Goal: Task Accomplishment & Management: Use online tool/utility

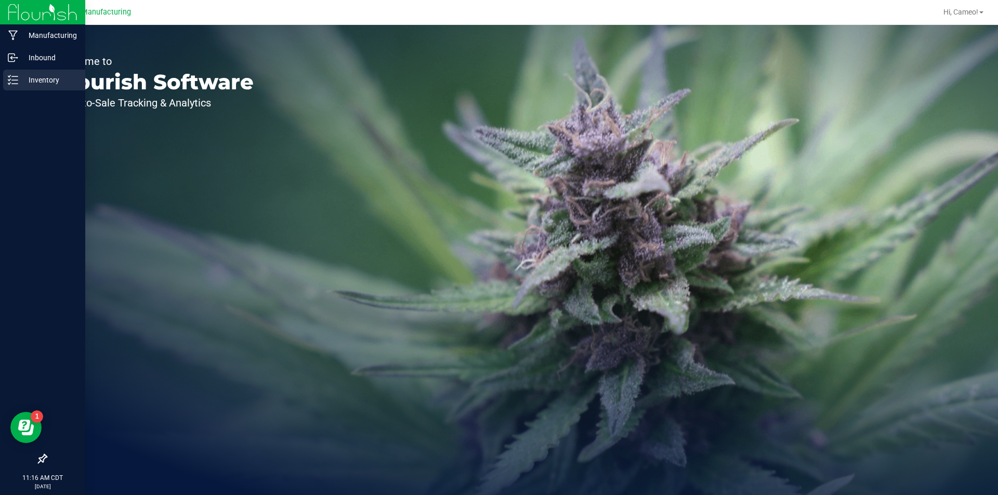
click at [9, 80] on icon at bounding box center [9, 80] width 2 height 2
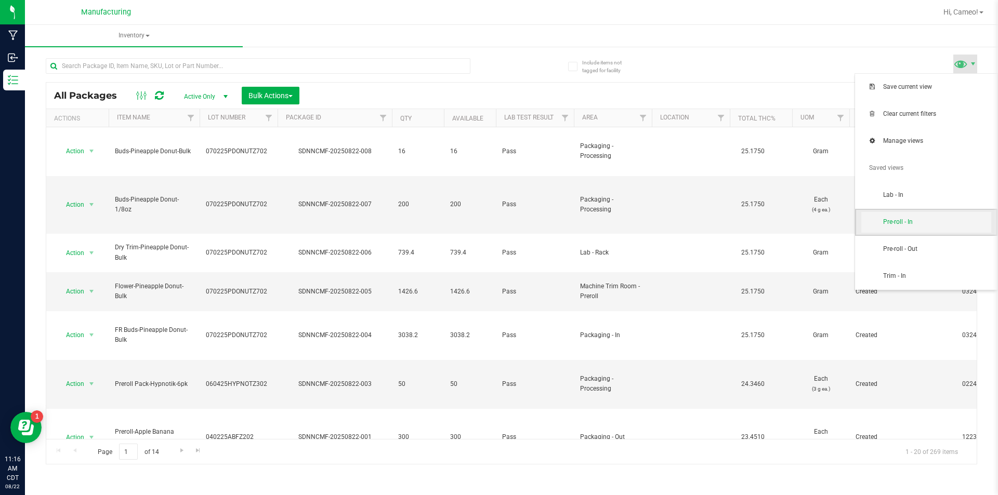
click at [948, 226] on span "Pre-roll - In" at bounding box center [937, 222] width 108 height 9
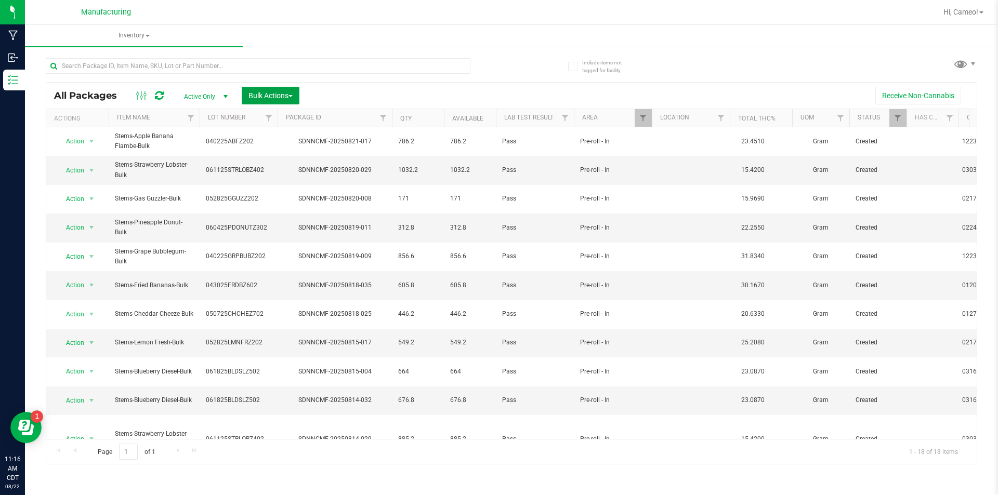
click at [293, 92] on span "Bulk Actions" at bounding box center [270, 95] width 44 height 8
click at [292, 117] on span "Add to manufacturing run" at bounding box center [287, 119] width 78 height 8
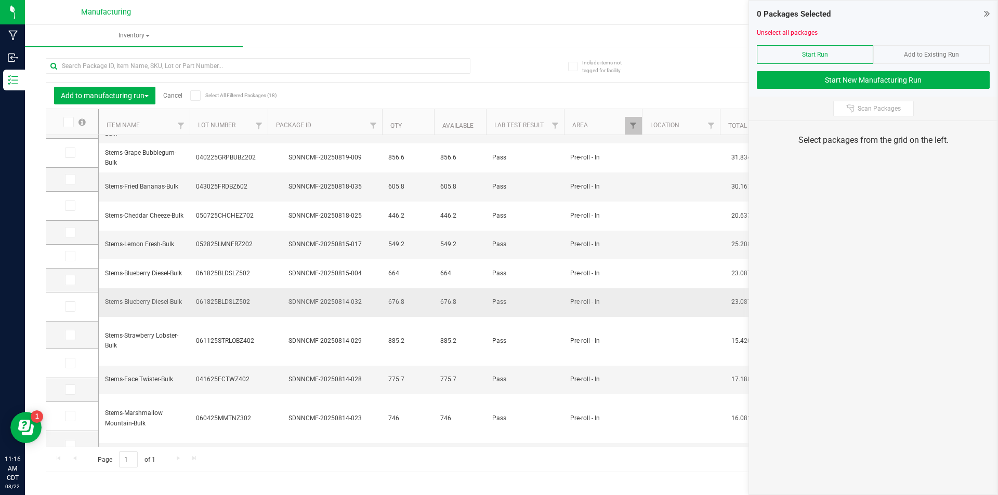
scroll to position [168, 0]
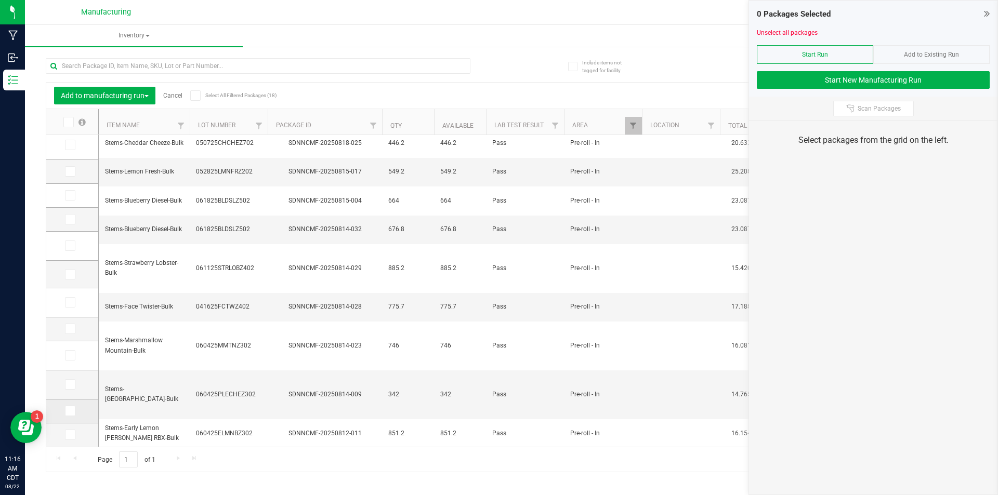
click at [69, 411] on icon at bounding box center [69, 411] width 7 height 0
click at [0, 0] on input "checkbox" at bounding box center [0, 0] width 0 height 0
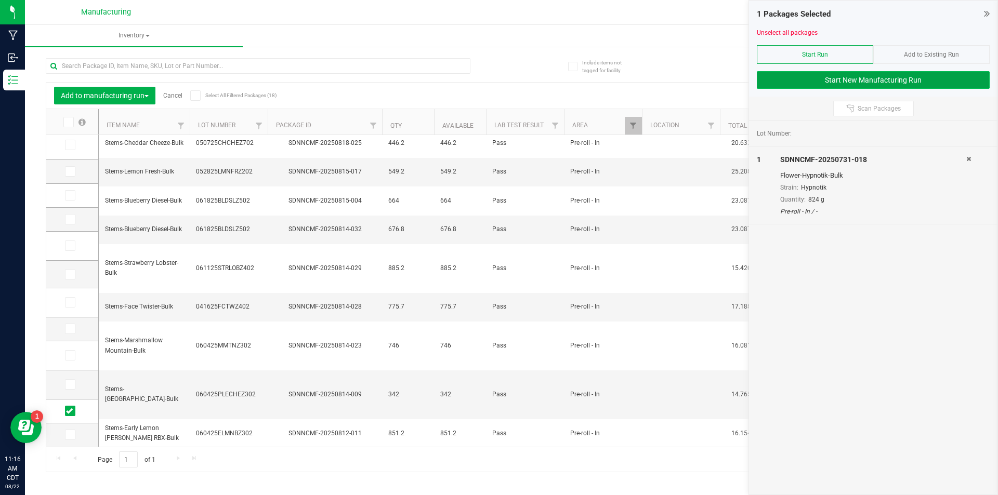
click at [938, 82] on button "Start New Manufacturing Run" at bounding box center [872, 80] width 233 height 18
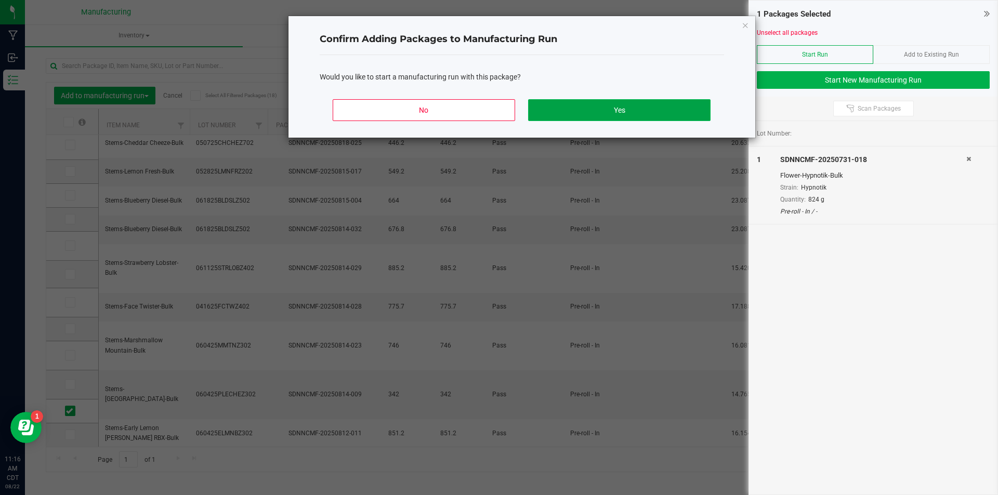
click at [661, 113] on button "Yes" at bounding box center [619, 110] width 182 height 22
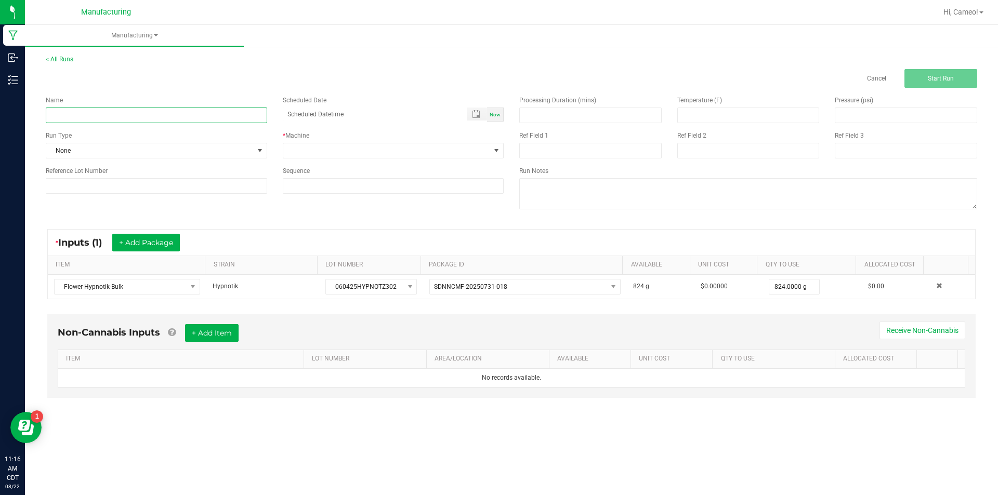
click at [127, 116] on input at bounding box center [156, 116] width 221 height 16
type input "082225 - Hypnotik"
click at [491, 113] on span "Now" at bounding box center [494, 115] width 11 height 6
type input "[DATE] 11:16 AM"
click at [474, 149] on span at bounding box center [386, 150] width 207 height 15
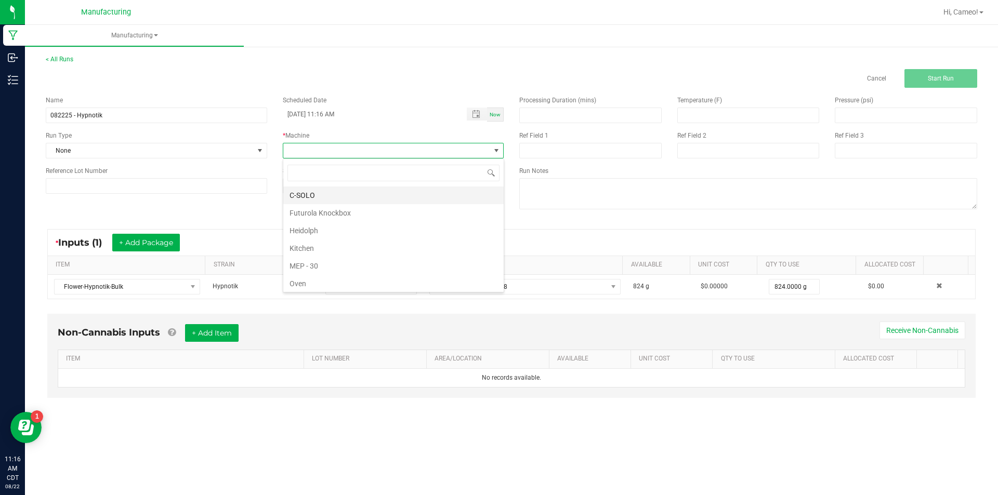
scroll to position [16, 221]
click at [346, 211] on li "Futurola Knockbox" at bounding box center [393, 213] width 220 height 18
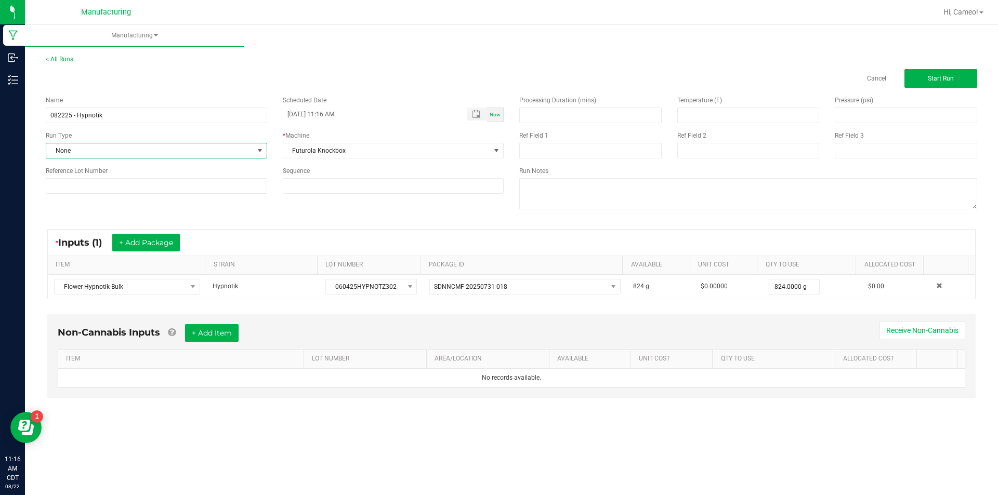
click at [110, 156] on span "None" at bounding box center [149, 150] width 207 height 15
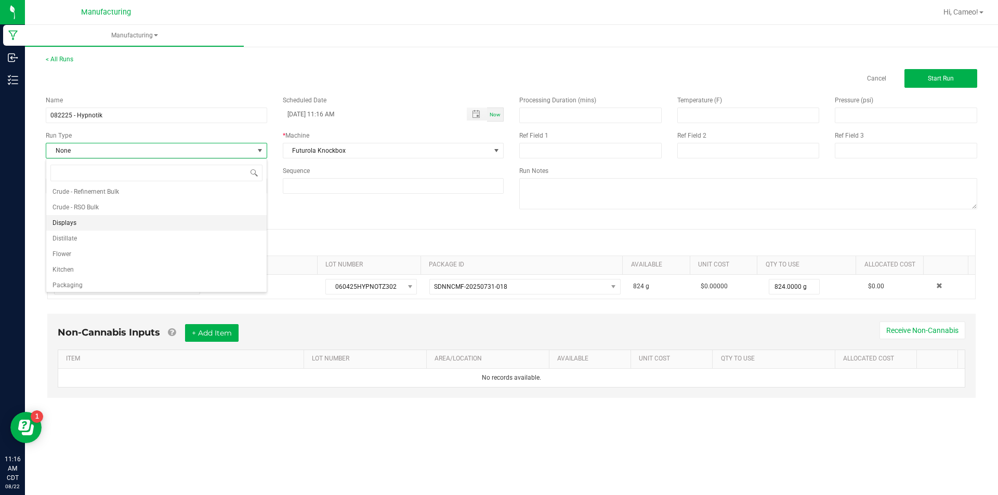
scroll to position [52, 0]
click at [84, 283] on li "Pre-roll" at bounding box center [156, 283] width 220 height 16
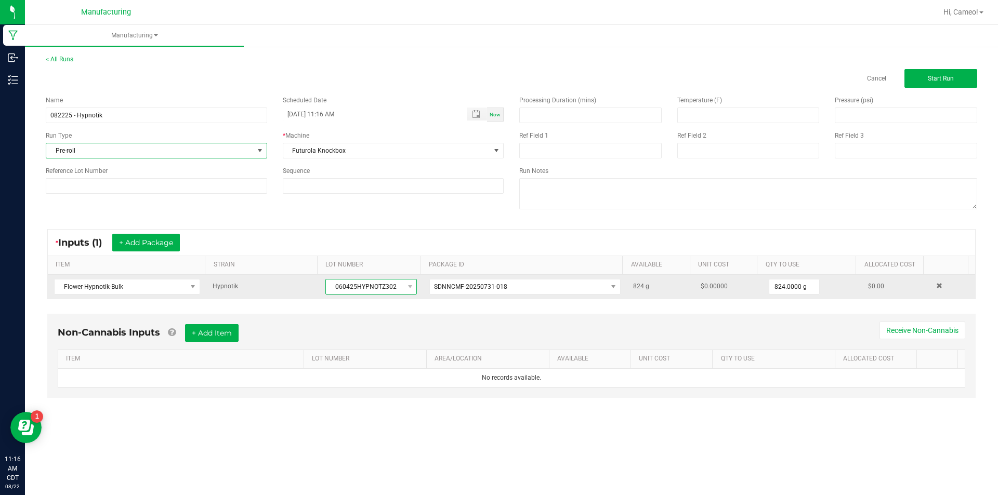
click at [371, 289] on span "060425HYPNOTZ302" at bounding box center [364, 287] width 77 height 15
click at [371, 288] on span "060425HYPNOTZ302" at bounding box center [364, 287] width 77 height 15
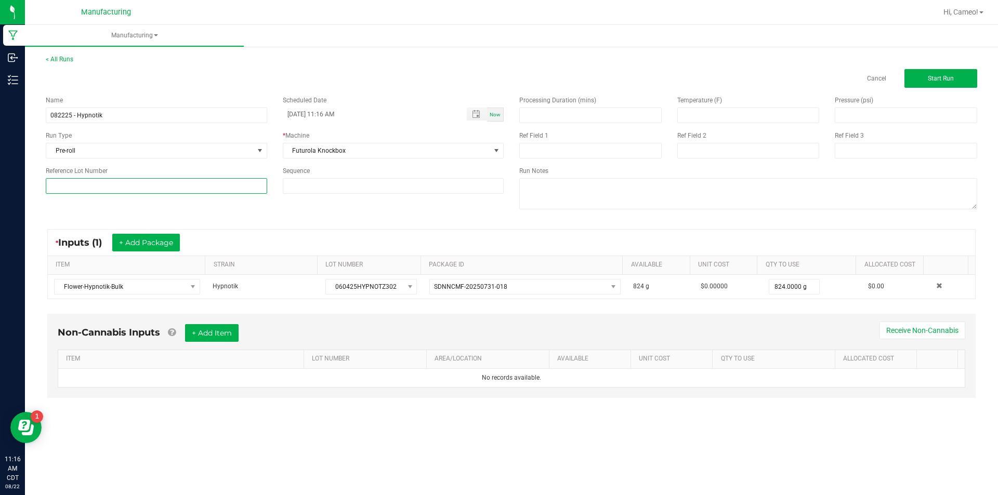
click at [142, 189] on input at bounding box center [156, 186] width 221 height 16
paste input "060425HYPNOTZ302"
type input "060425HYPNOTZ302"
click at [951, 77] on span "Start Run" at bounding box center [940, 78] width 26 height 7
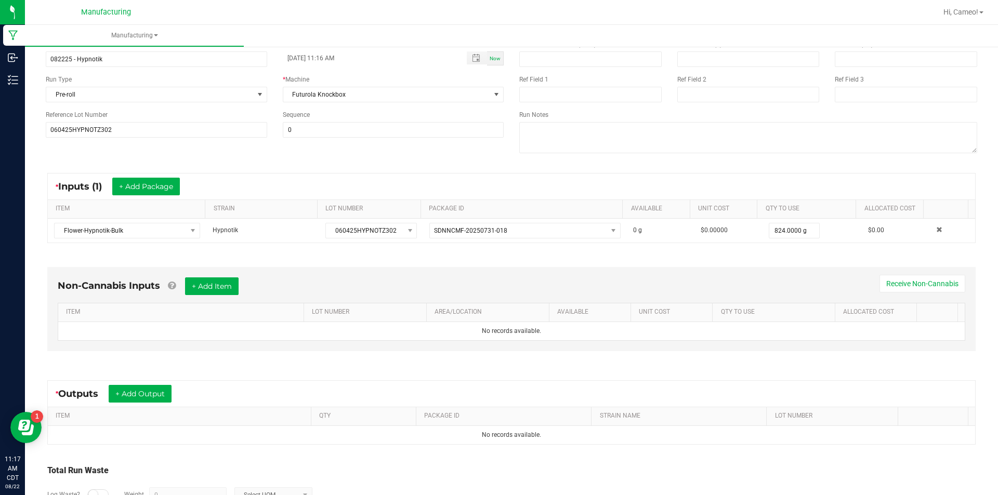
scroll to position [138, 0]
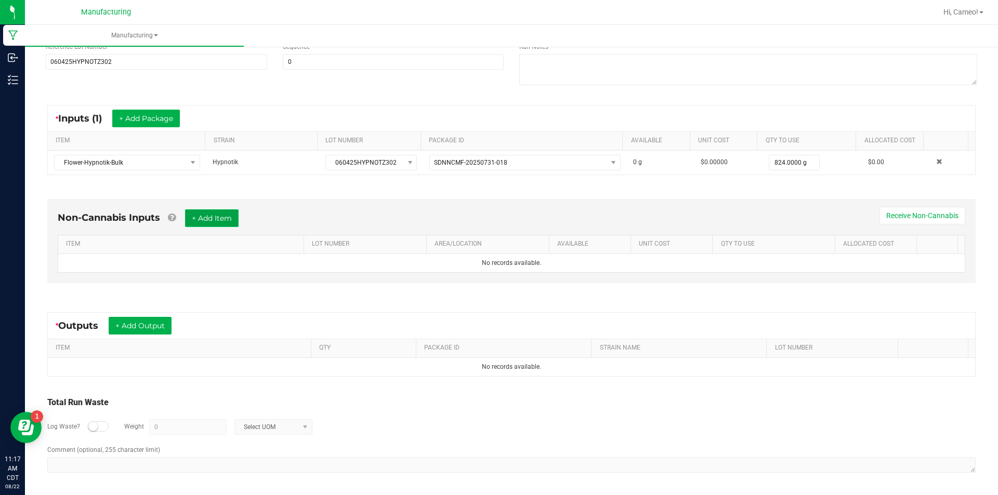
click at [221, 221] on button "+ Add Item" at bounding box center [212, 218] width 54 height 18
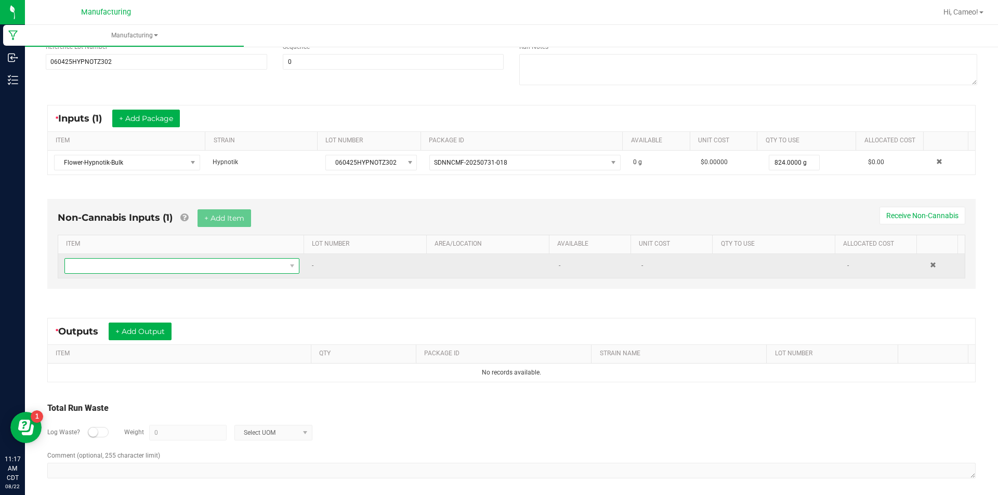
click at [200, 268] on span "NO DATA FOUND" at bounding box center [175, 266] width 221 height 15
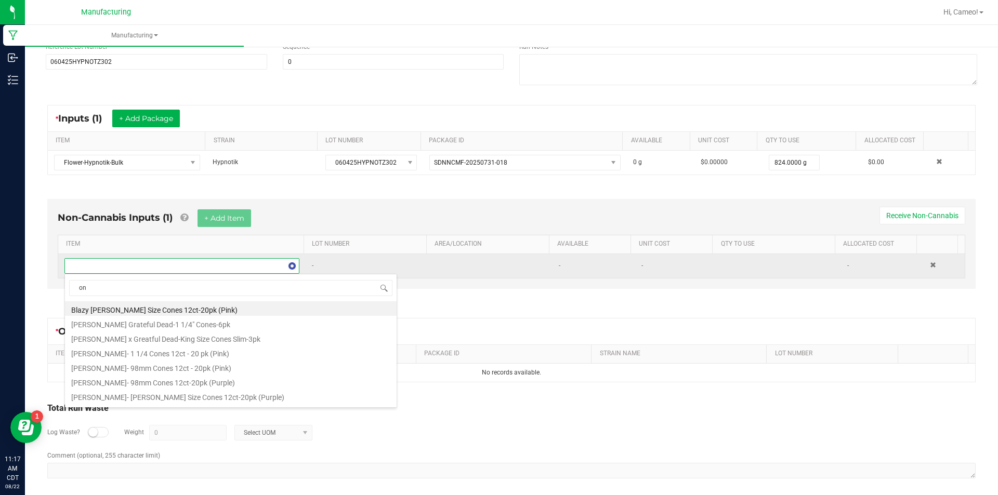
type input "o"
type input "cones"
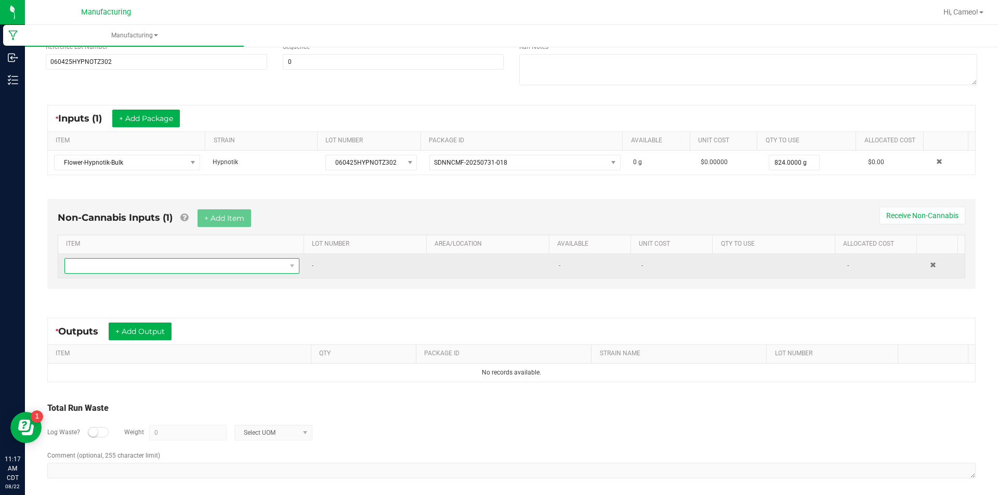
click at [145, 266] on span "NO DATA FOUND" at bounding box center [175, 266] width 221 height 15
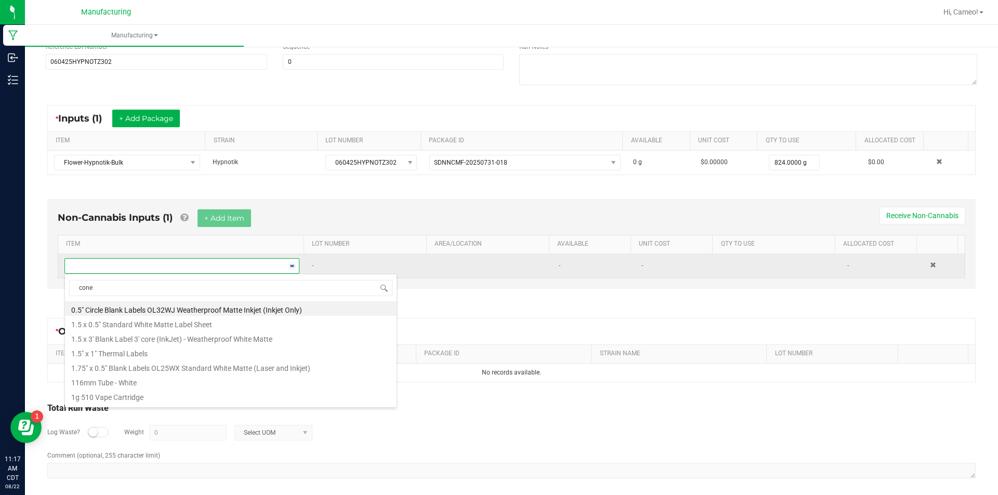
type input "cones"
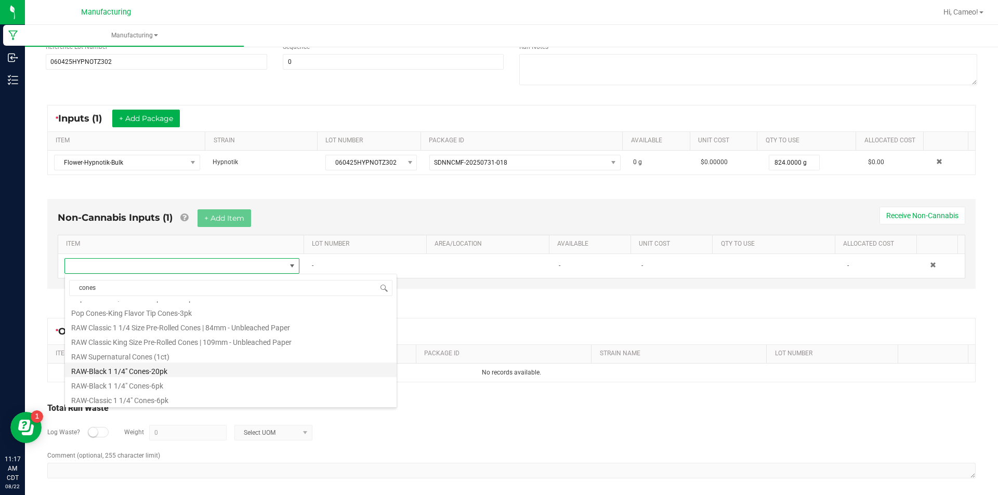
scroll to position [468, 0]
click at [226, 365] on li "RAW Classic King Size Pre-Rolled Cones | 109mm - Unbleached Paper" at bounding box center [230, 364] width 331 height 15
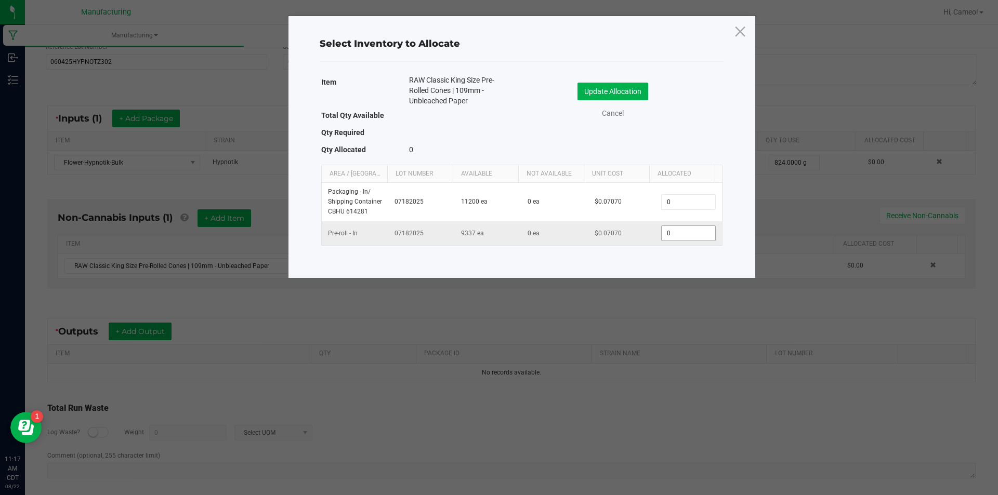
click at [687, 230] on input "0" at bounding box center [687, 233] width 53 height 15
type input "429"
click at [618, 96] on button "Update Allocation" at bounding box center [612, 92] width 71 height 18
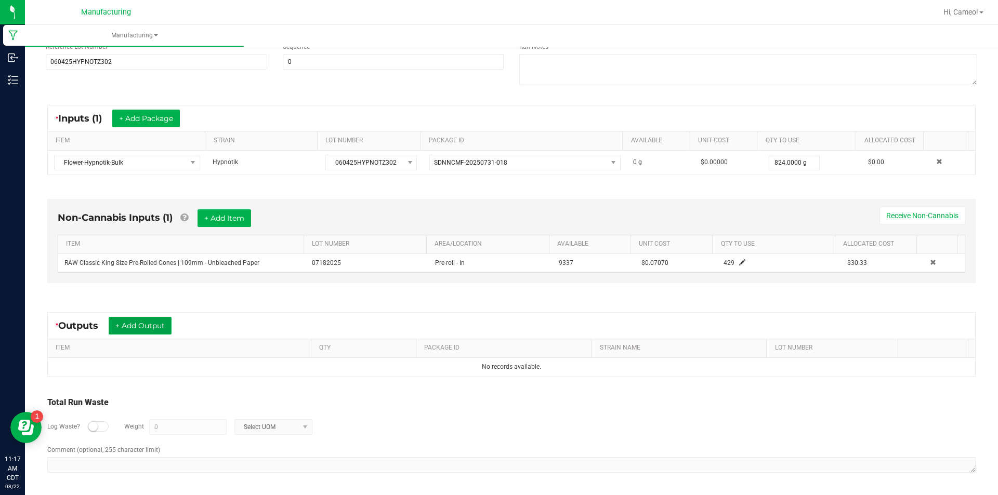
click at [146, 328] on button "+ Add Output" at bounding box center [140, 326] width 63 height 18
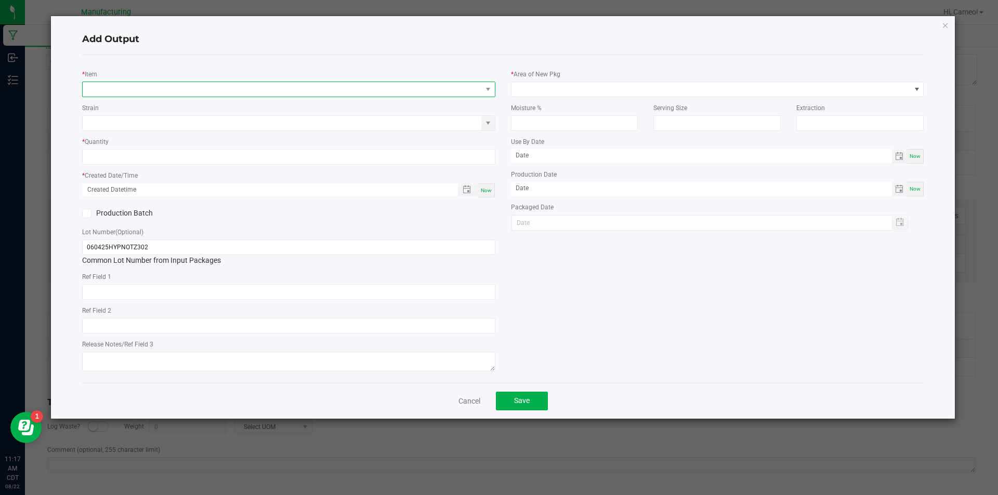
click at [269, 91] on span "NO DATA FOUND" at bounding box center [282, 89] width 399 height 15
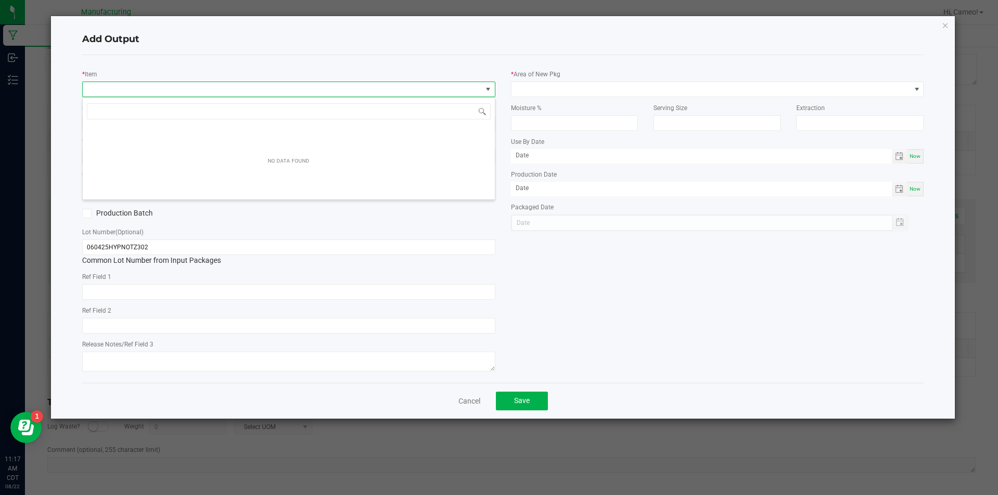
scroll to position [16, 413]
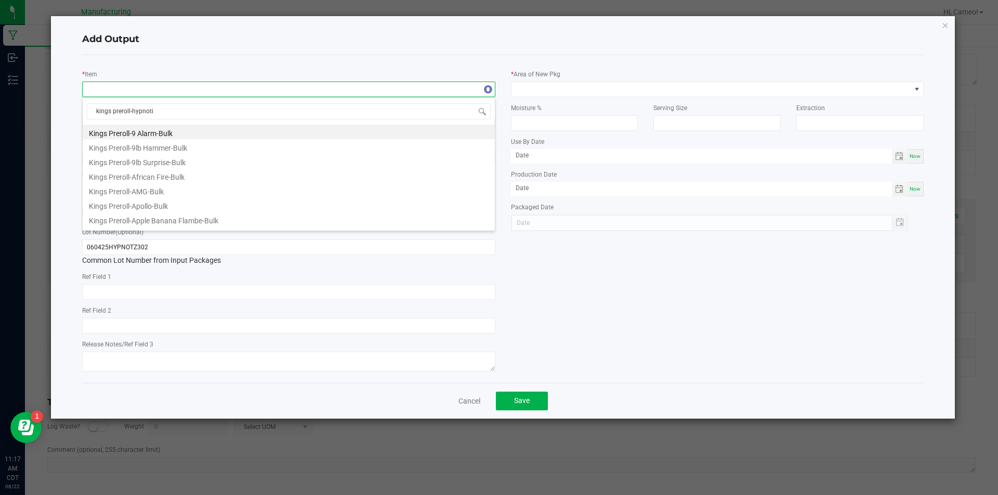
type input "kings preroll-hypnotik"
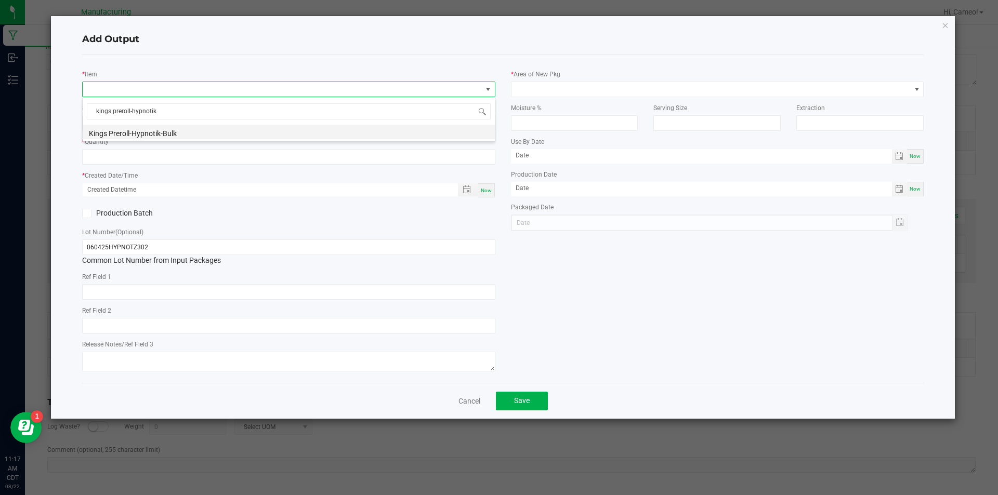
click at [245, 133] on li "Kings Preroll-Hypnotik-Bulk" at bounding box center [289, 132] width 412 height 15
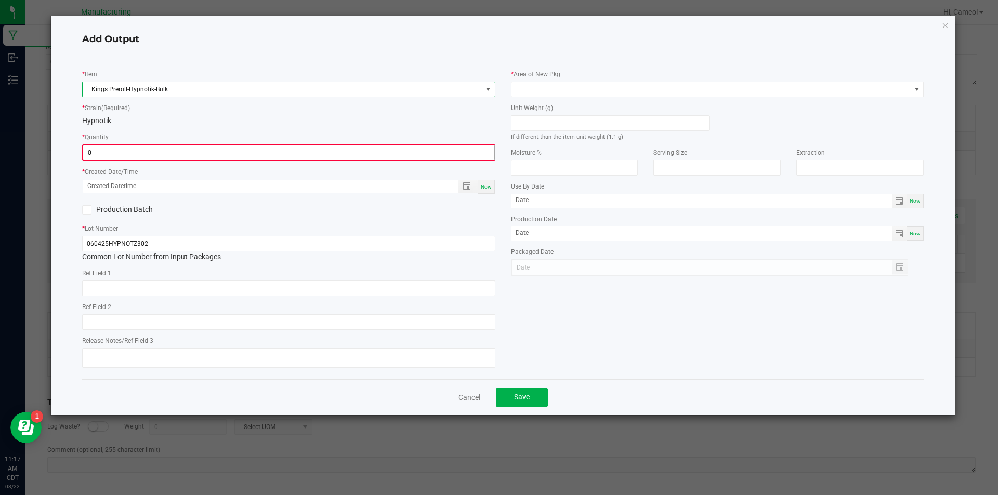
click at [236, 152] on input "0" at bounding box center [288, 152] width 411 height 15
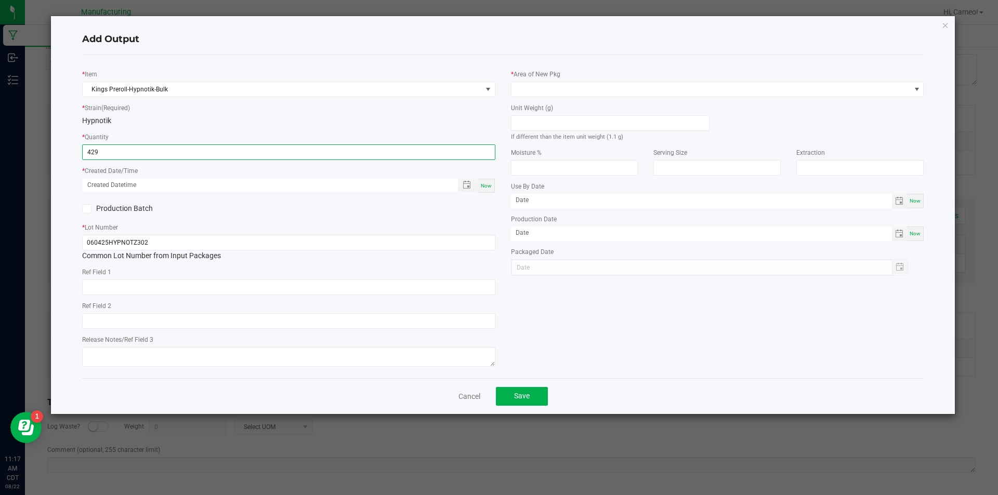
type input "429 ea"
click at [485, 183] on span "Now" at bounding box center [486, 186] width 11 height 6
type input "[DATE] 11:17 AM"
type input "[DATE]"
click at [548, 79] on div "* Area of New Pkg" at bounding box center [717, 83] width 413 height 29
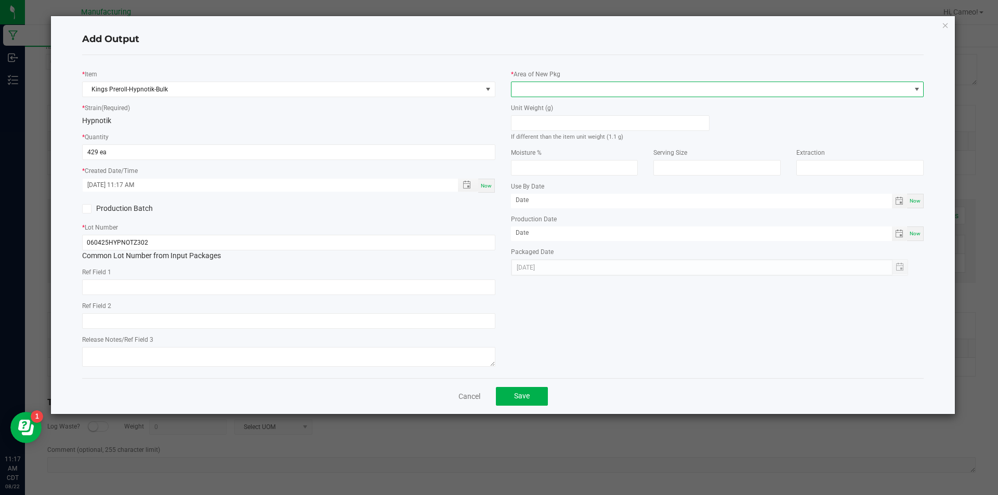
click at [549, 87] on span at bounding box center [710, 89] width 399 height 15
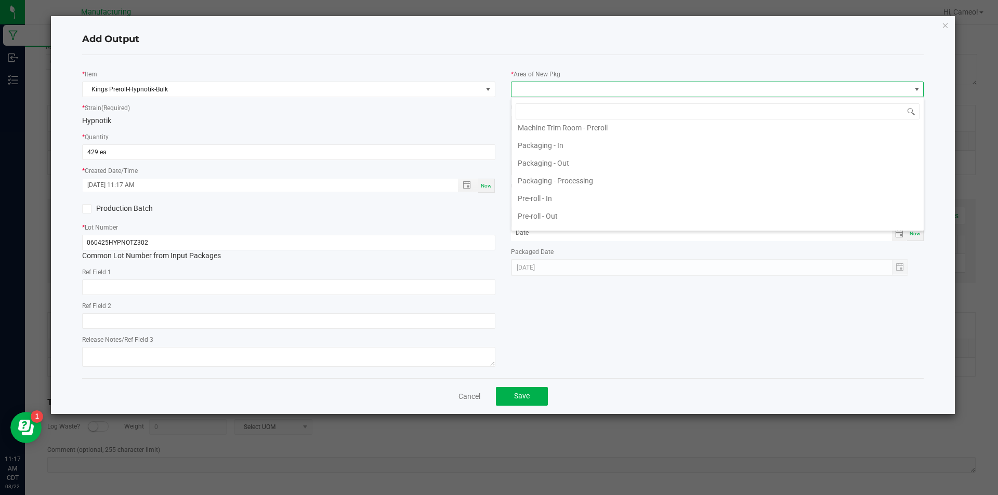
scroll to position [364, 0]
click at [553, 156] on li "Pre-roll - Out" at bounding box center [717, 159] width 412 height 18
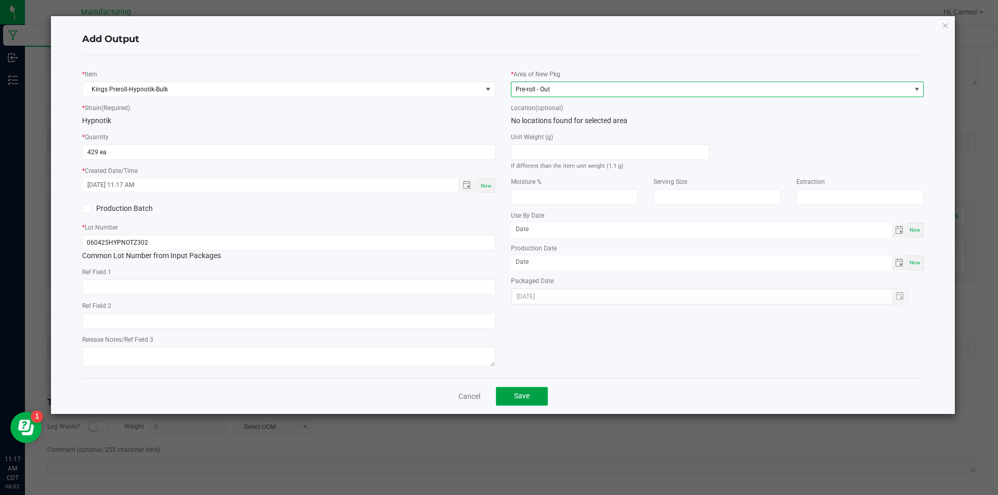
click at [533, 390] on button "Save" at bounding box center [522, 396] width 52 height 19
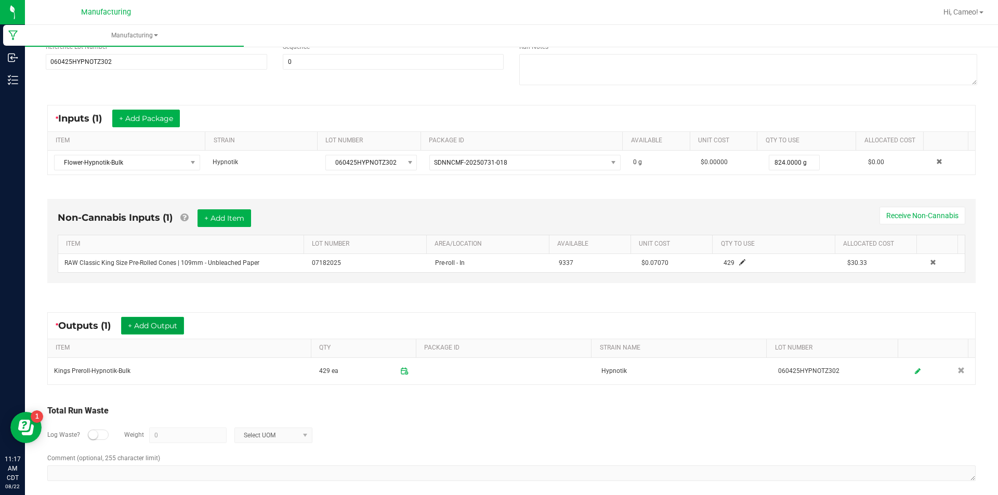
click at [166, 325] on button "+ Add Output" at bounding box center [152, 326] width 63 height 18
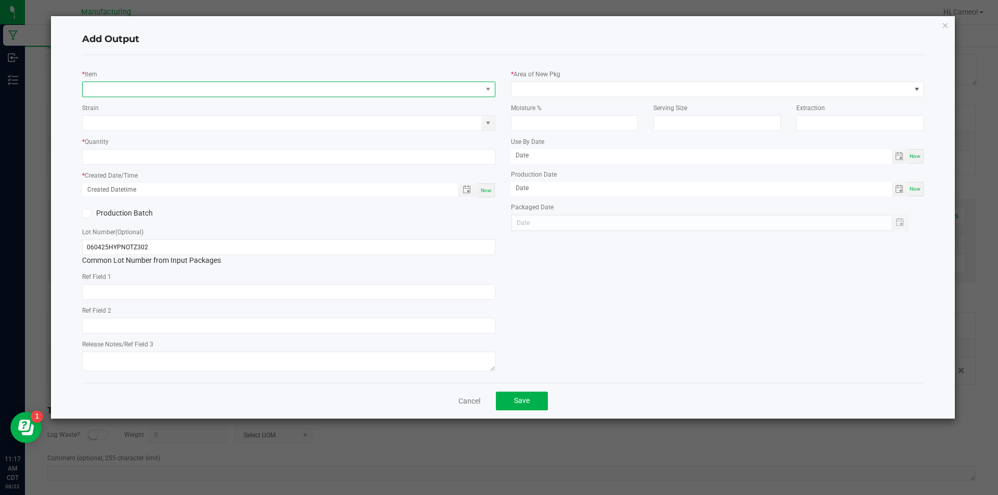
click at [191, 89] on span "NO DATA FOUND" at bounding box center [282, 89] width 399 height 15
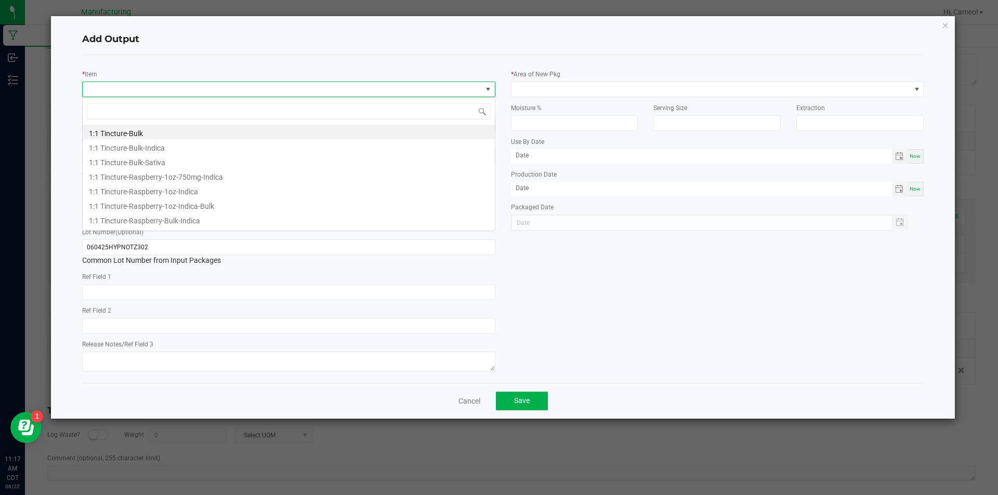
scroll to position [16, 413]
type input "stems-hypnotik"
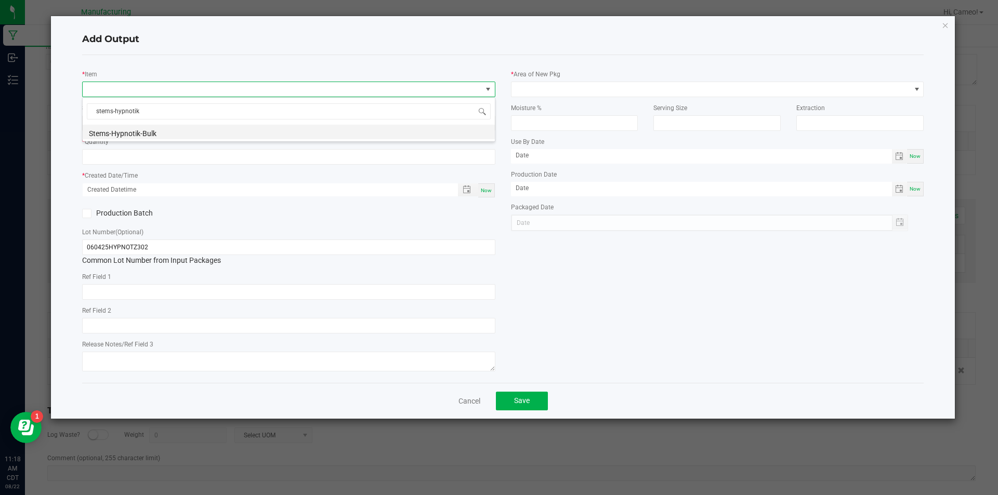
click at [179, 130] on li "Stems-Hypnotik-Bulk" at bounding box center [289, 132] width 412 height 15
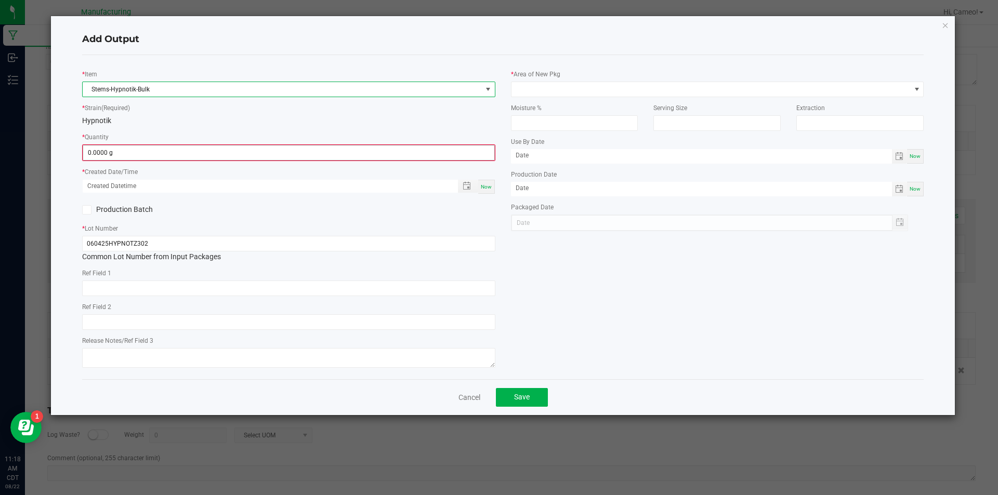
click at [173, 160] on span "0.0000 g" at bounding box center [289, 153] width 412 height 16
click at [173, 154] on input "0" at bounding box center [288, 152] width 411 height 15
click at [169, 152] on input "0" at bounding box center [288, 152] width 411 height 15
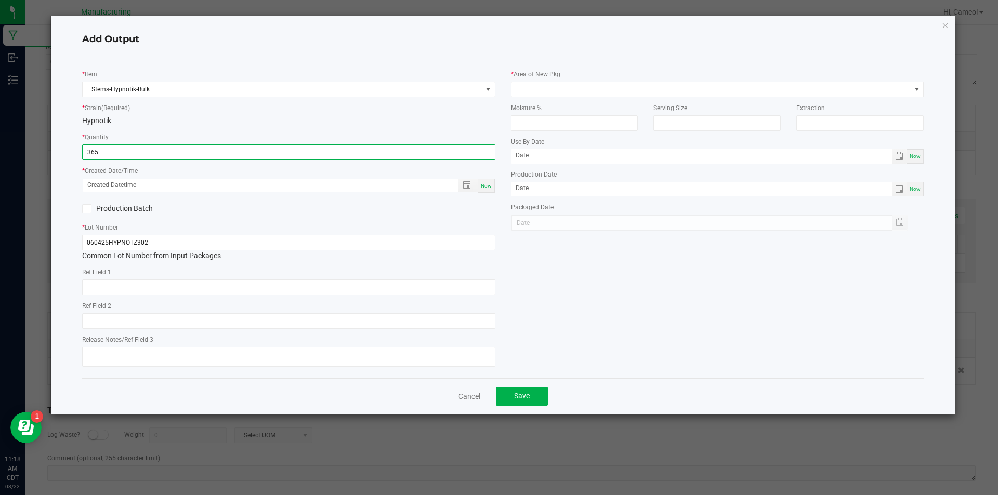
type input "365.0000 g"
click at [484, 181] on div "Now" at bounding box center [486, 186] width 17 height 14
type input "[DATE] 11:18 AM"
type input "[DATE]"
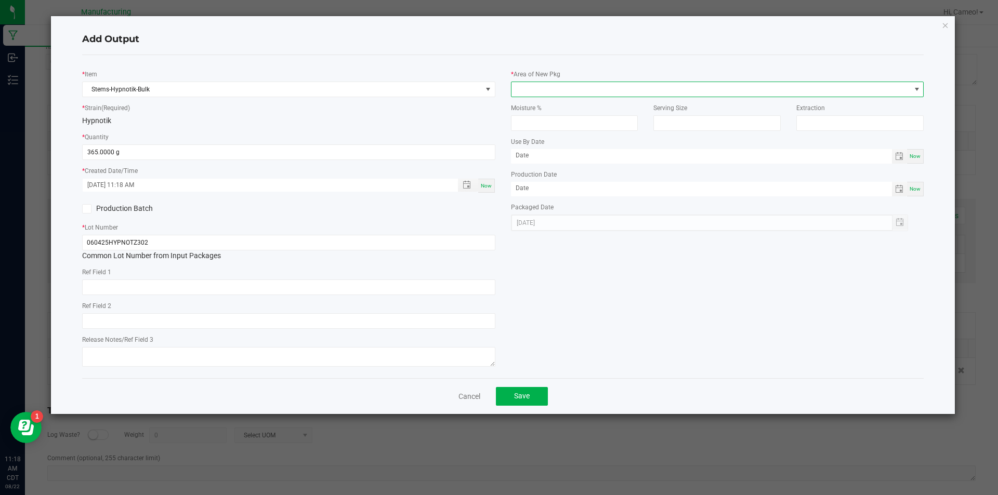
click at [531, 92] on span at bounding box center [710, 89] width 399 height 15
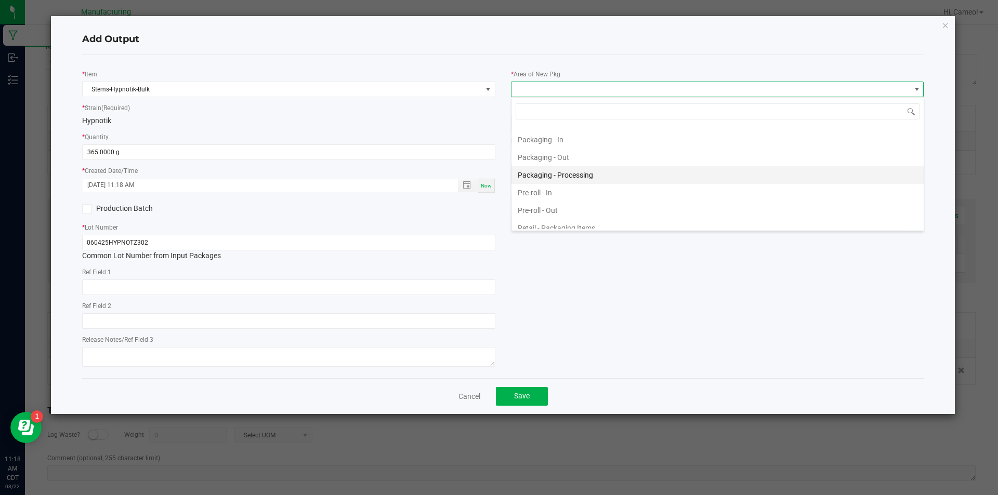
scroll to position [364, 0]
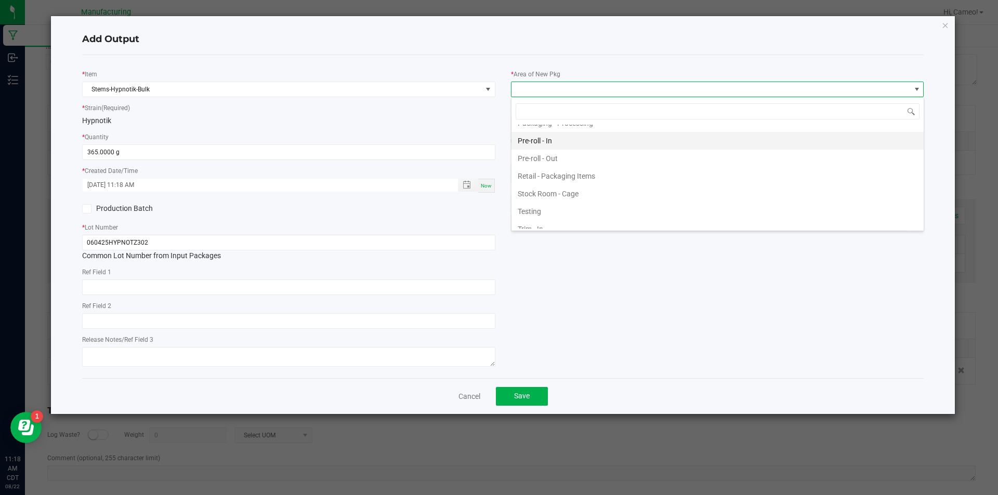
click at [547, 141] on li "Pre-roll - In" at bounding box center [717, 141] width 412 height 18
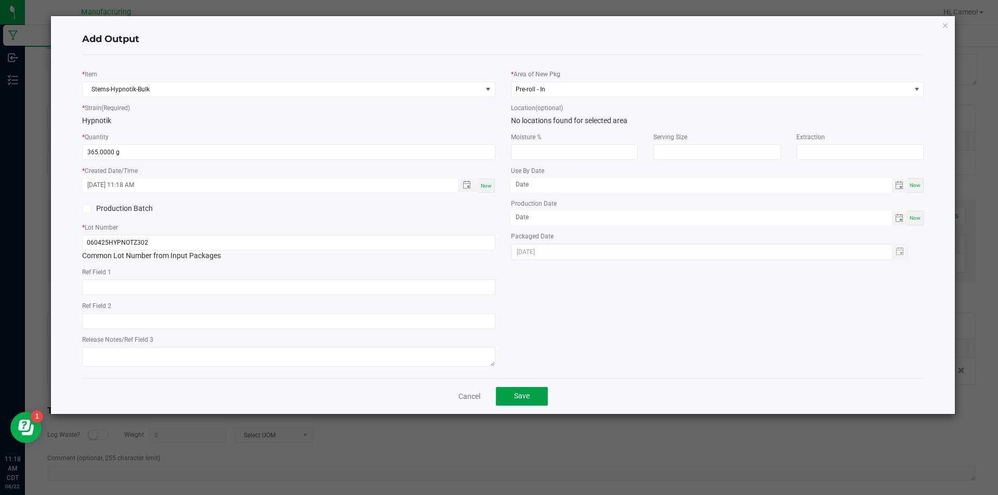
click at [523, 397] on span "Save" at bounding box center [522, 396] width 16 height 8
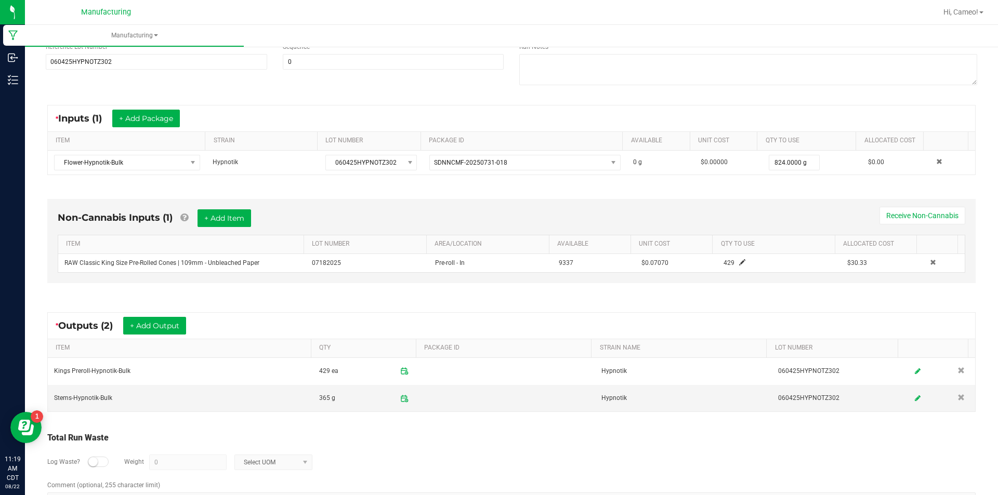
click at [790, 110] on div "* Inputs (1) + Add Package" at bounding box center [511, 118] width 927 height 26
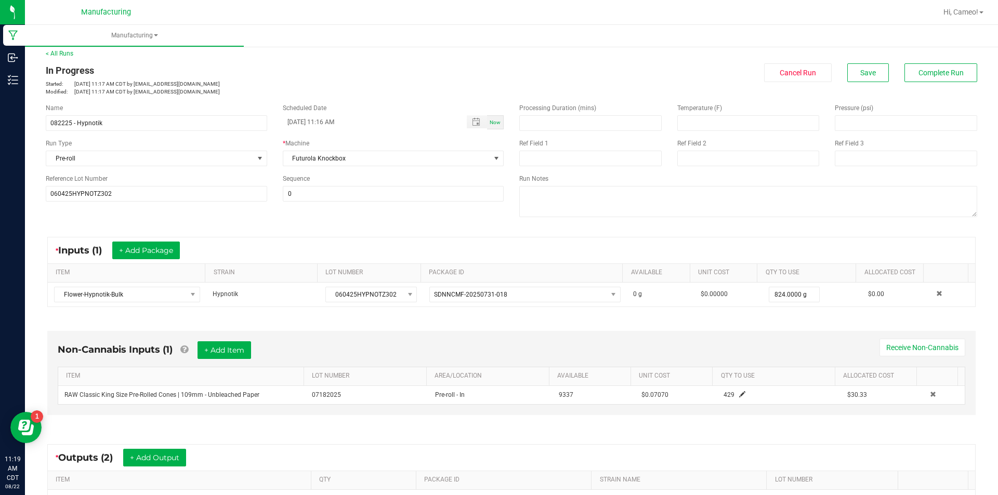
scroll to position [0, 0]
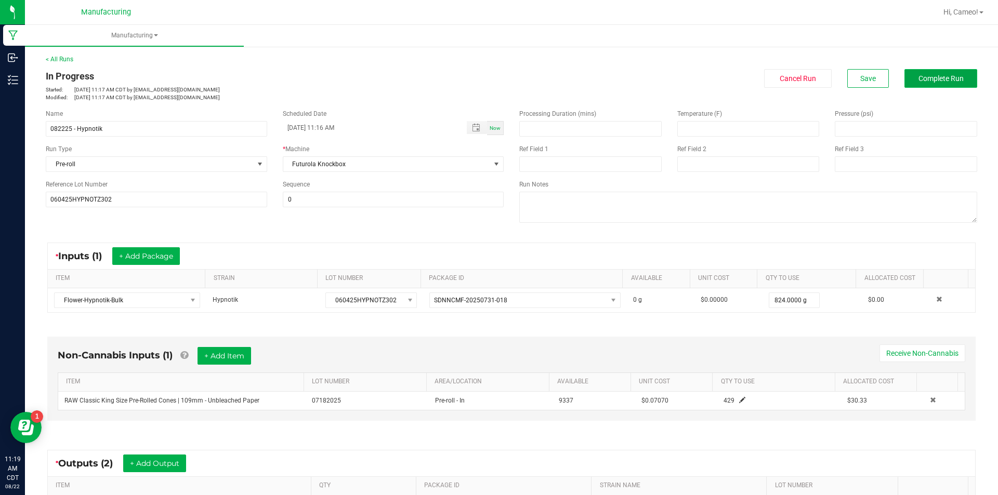
click at [944, 77] on span "Complete Run" at bounding box center [940, 78] width 45 height 8
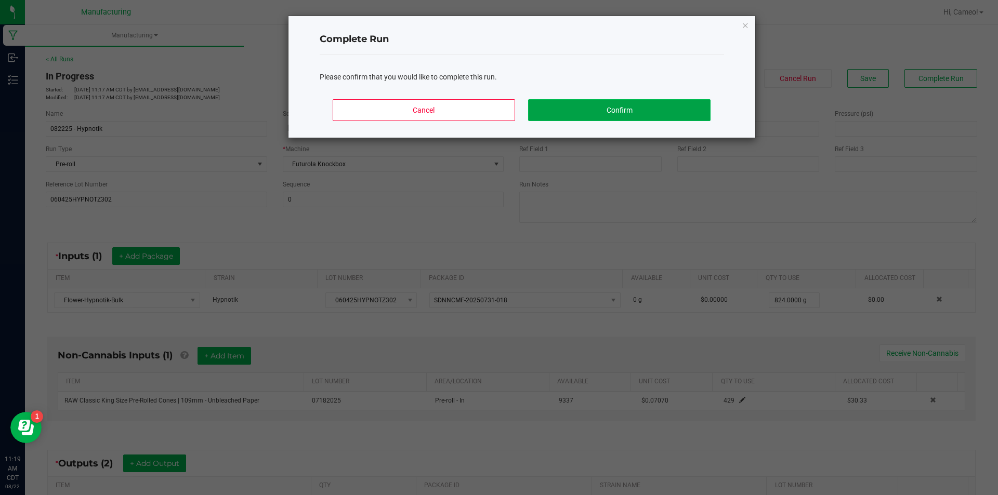
click at [671, 109] on button "Confirm" at bounding box center [619, 110] width 182 height 22
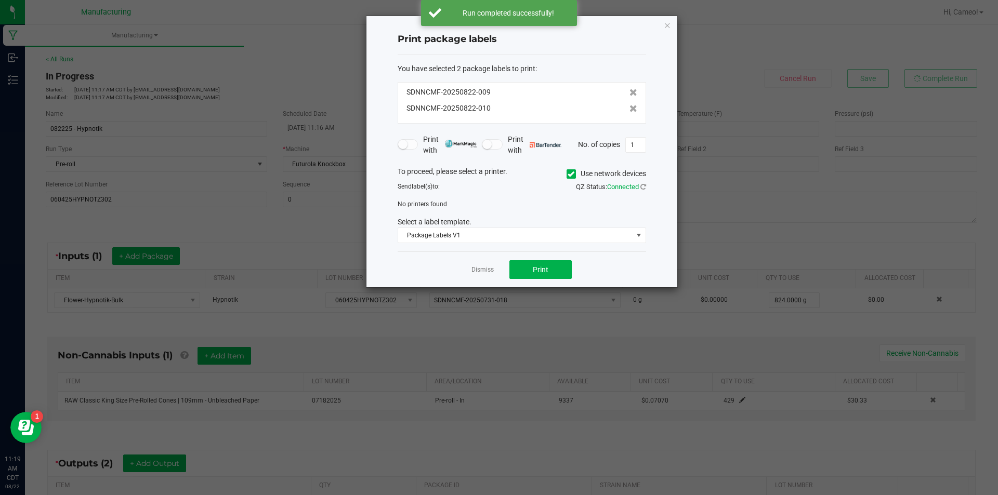
click at [568, 174] on icon at bounding box center [570, 174] width 7 height 0
click at [0, 0] on input "Use network devices" at bounding box center [0, 0] width 0 height 0
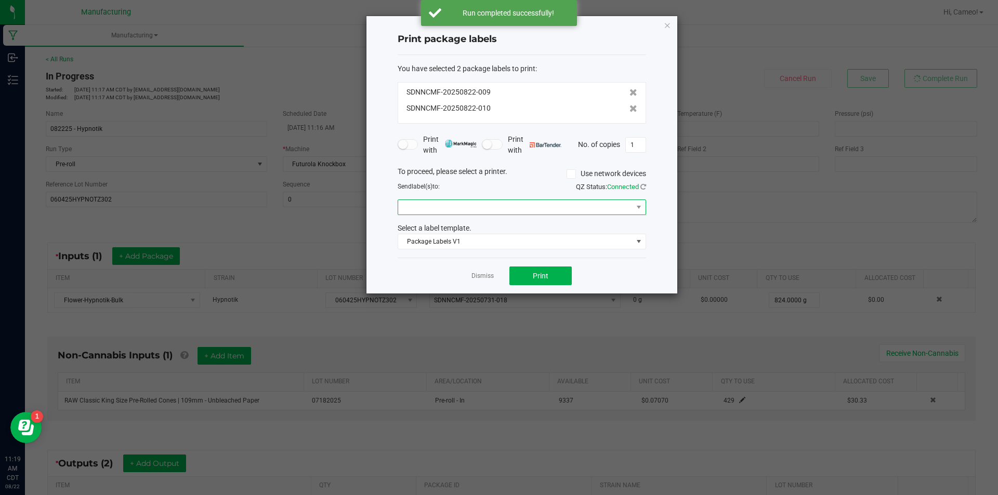
click at [552, 205] on span at bounding box center [515, 207] width 234 height 15
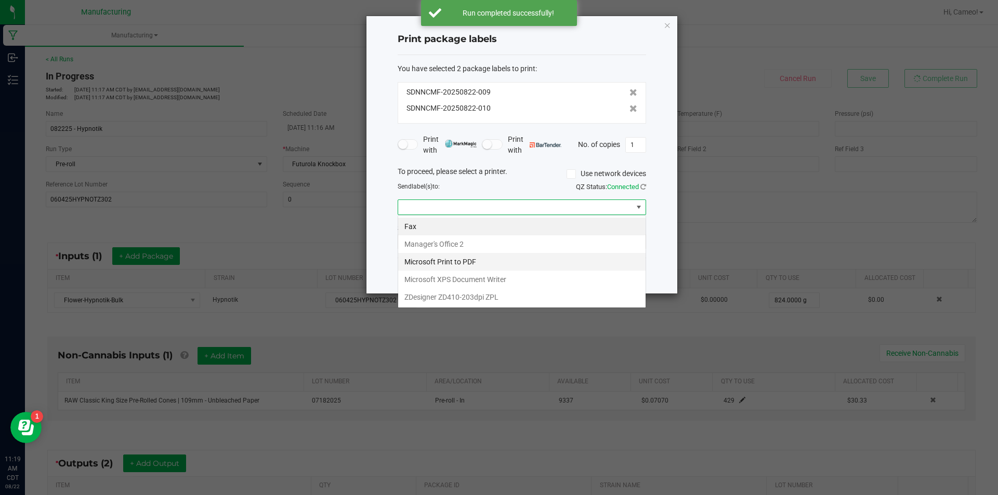
scroll to position [16, 248]
click at [481, 297] on ZPL "ZDesigner ZD410-203dpi ZPL" at bounding box center [521, 297] width 247 height 18
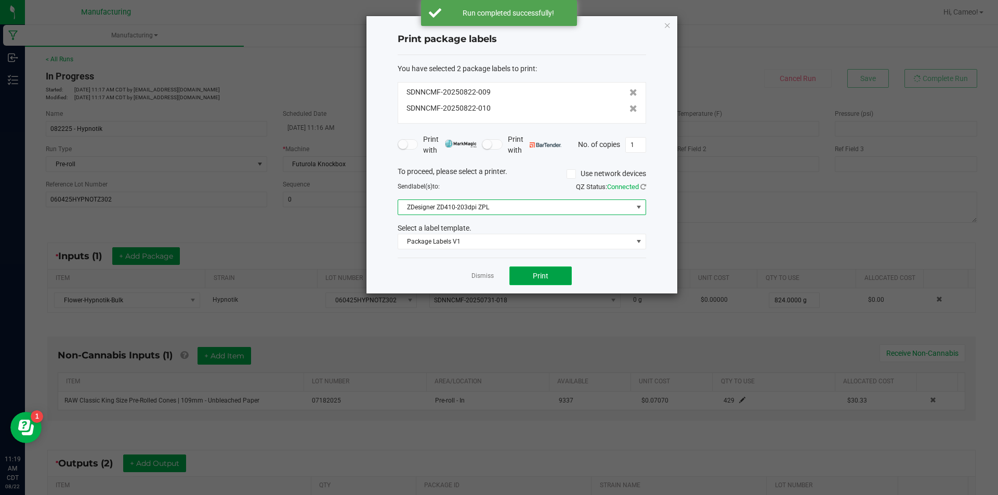
click at [535, 277] on span "Print" at bounding box center [541, 276] width 16 height 8
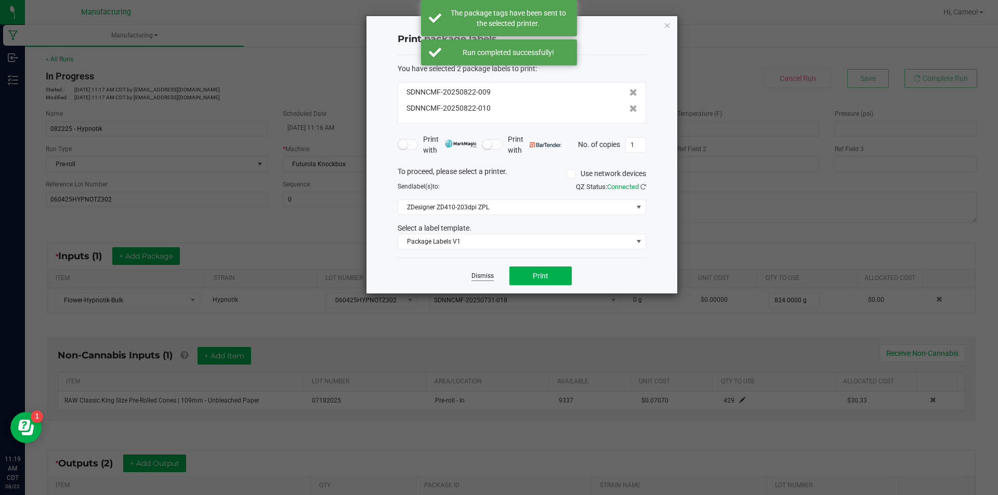
click at [484, 273] on link "Dismiss" at bounding box center [482, 276] width 22 height 9
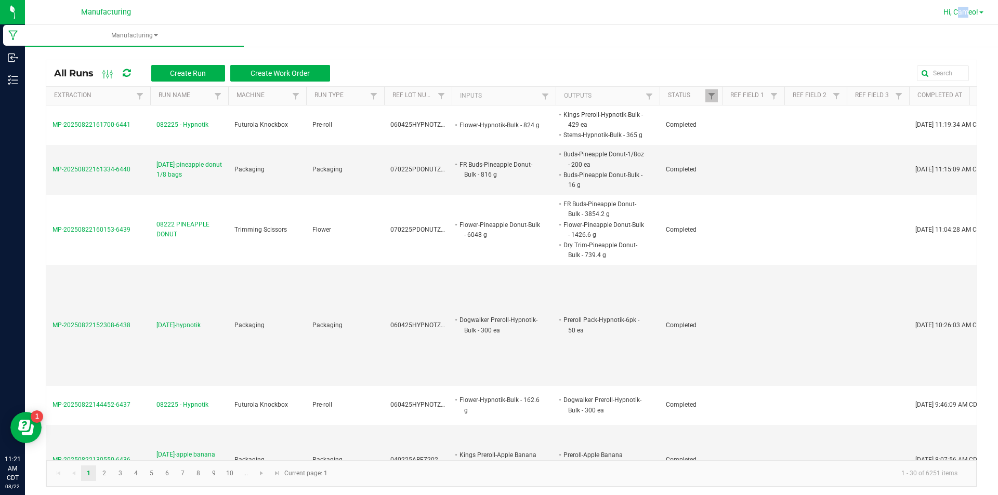
drag, startPoint x: 959, startPoint y: 16, endPoint x: 949, endPoint y: 14, distance: 10.0
click at [949, 14] on span "Hi, Cameo!" at bounding box center [960, 12] width 35 height 8
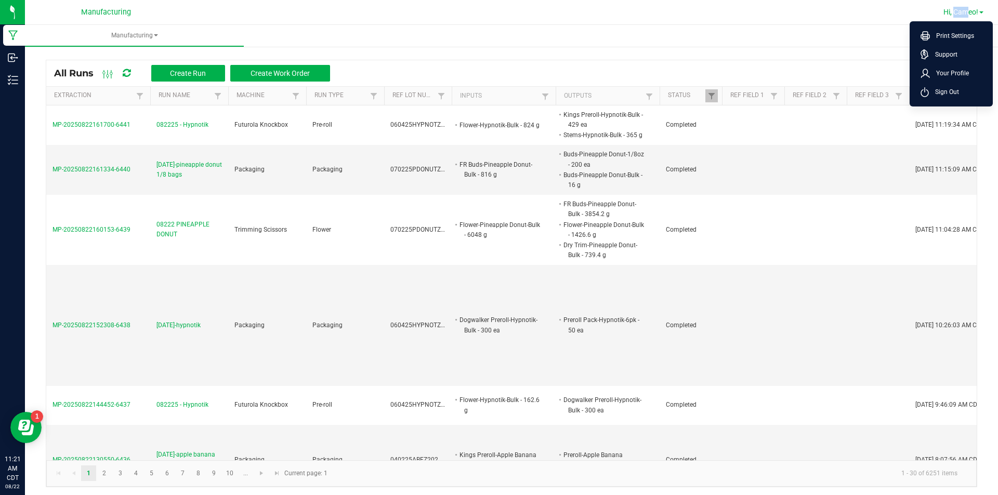
click at [949, 14] on span "Hi, Cameo!" at bounding box center [960, 12] width 35 height 8
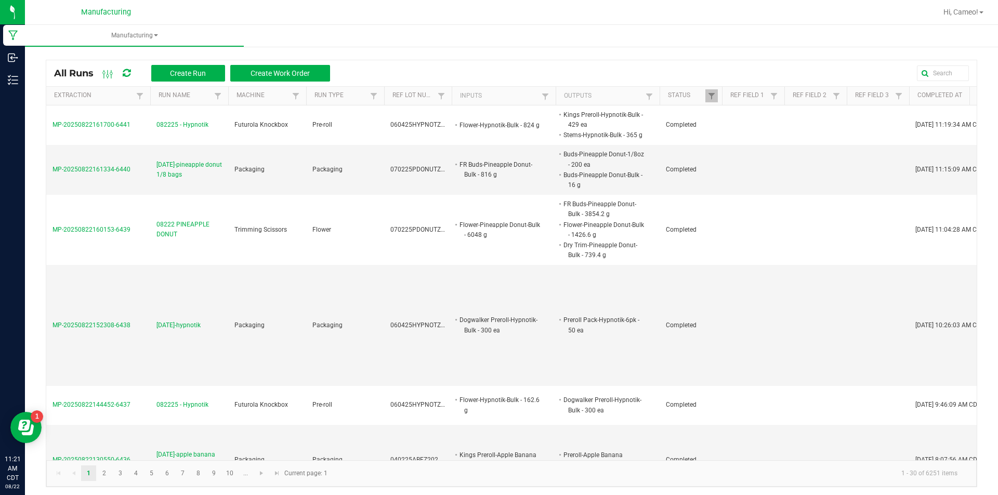
click at [953, 6] on div "Hi, Cameo! Print Settings Support Your Profile Sign Out" at bounding box center [963, 12] width 48 height 18
click at [958, 16] on span "Hi, Cameo!" at bounding box center [960, 12] width 35 height 8
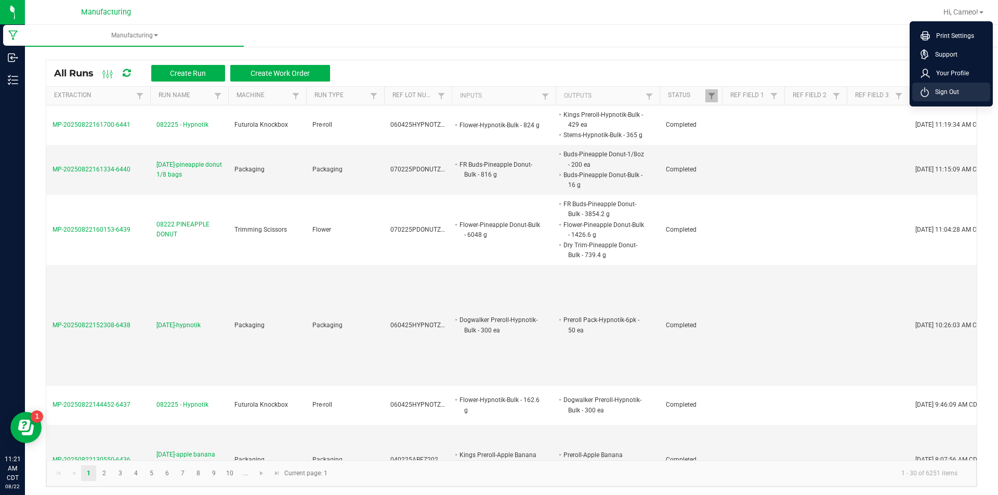
click at [953, 94] on span "Sign Out" at bounding box center [943, 92] width 30 height 10
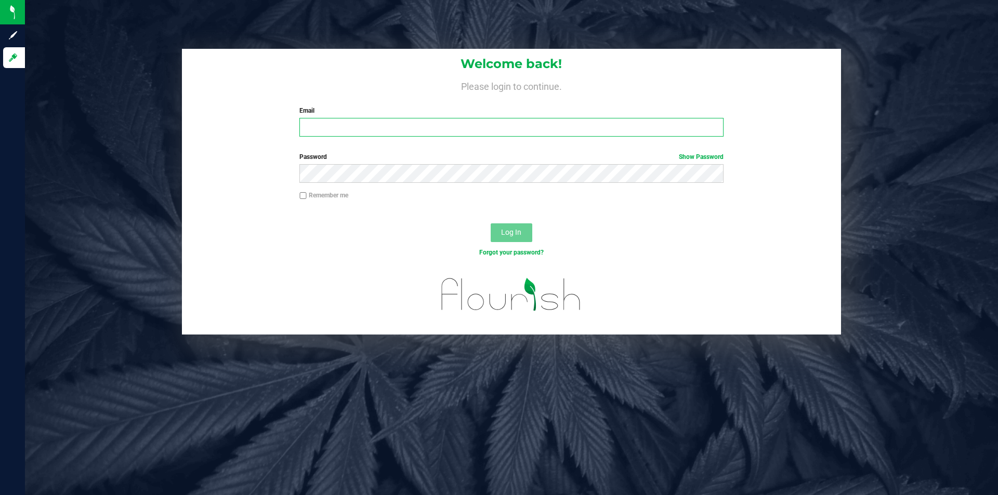
click at [416, 125] on input "Email" at bounding box center [510, 127] width 423 height 19
type input "[PERSON_NAME][EMAIL_ADDRESS][DOMAIN_NAME]"
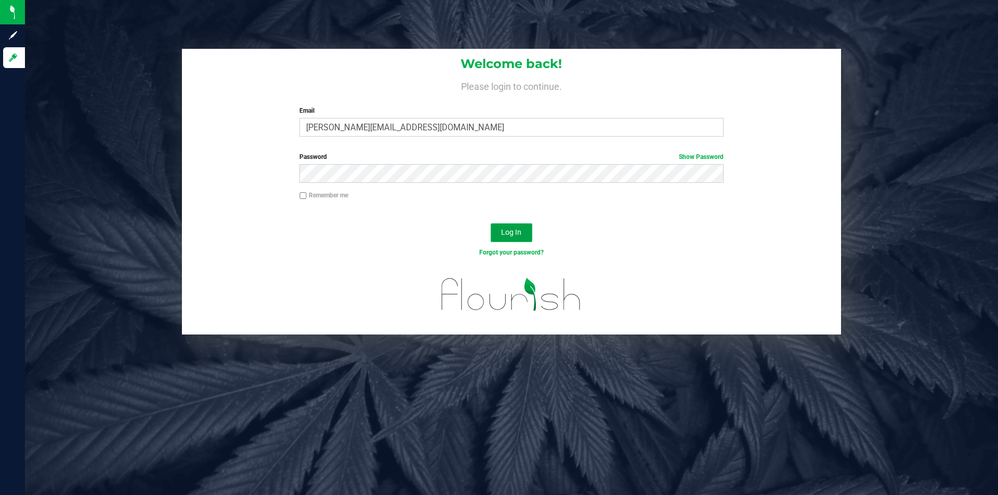
click at [505, 231] on span "Log In" at bounding box center [511, 232] width 20 height 8
